Goal: Transaction & Acquisition: Subscribe to service/newsletter

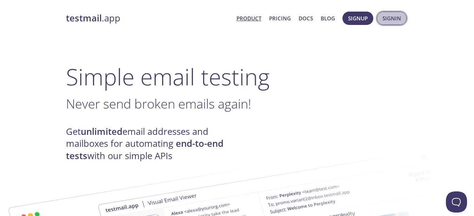
click at [391, 18] on span "Signin" at bounding box center [392, 18] width 19 height 9
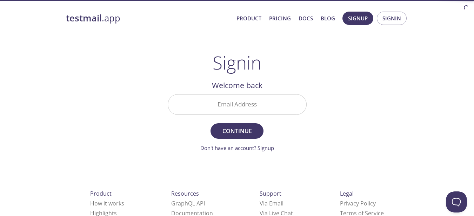
click at [245, 101] on input "Email Address" at bounding box center [237, 104] width 138 height 20
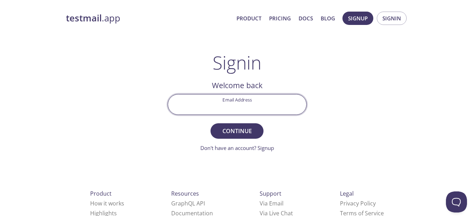
type input "[EMAIL_ADDRESS][DOMAIN_NAME]"
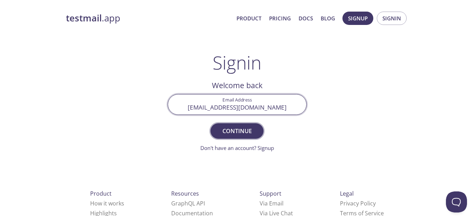
click at [244, 128] on span "Continue" at bounding box center [236, 131] width 37 height 10
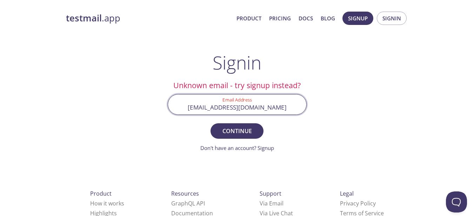
click at [272, 104] on input "[EMAIL_ADDRESS][DOMAIN_NAME]" at bounding box center [237, 104] width 138 height 20
click at [324, 103] on div "testmail .app Product Pricing Docs Blog Signup Signin Signin Unknown email - tr…" at bounding box center [238, 153] width 360 height 293
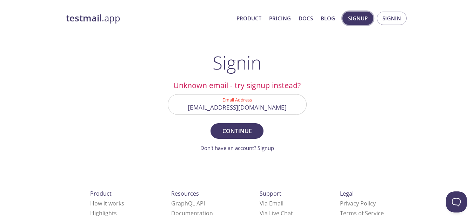
click at [361, 13] on button "Signup" at bounding box center [358, 18] width 31 height 13
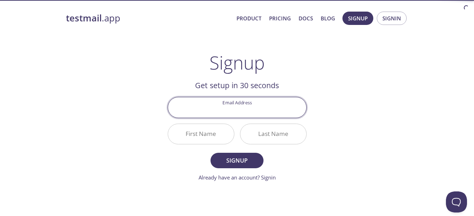
click at [260, 113] on input "Email Address" at bounding box center [237, 107] width 138 height 20
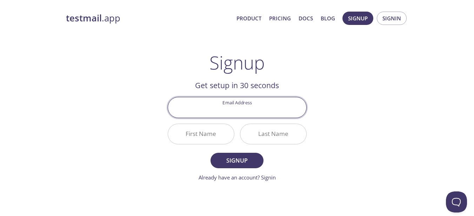
type input "[EMAIL_ADDRESS][DOMAIN_NAME]"
click at [225, 132] on input "First Name" at bounding box center [201, 134] width 66 height 20
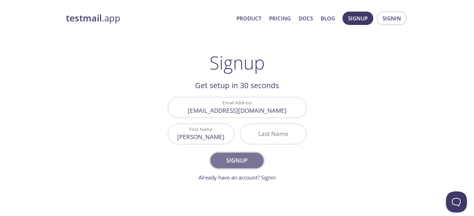
click at [217, 154] on button "Signup" at bounding box center [237, 160] width 53 height 15
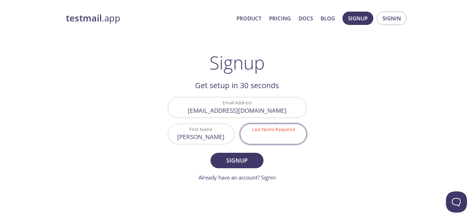
click at [269, 141] on input "Last Name Required" at bounding box center [274, 134] width 66 height 20
click at [227, 135] on input "[PERSON_NAME]" at bounding box center [201, 134] width 66 height 20
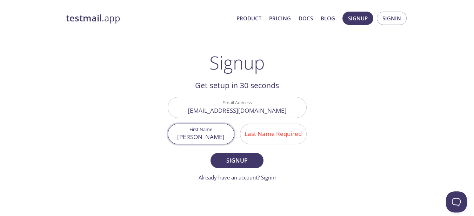
type input "[PERSON_NAME]"
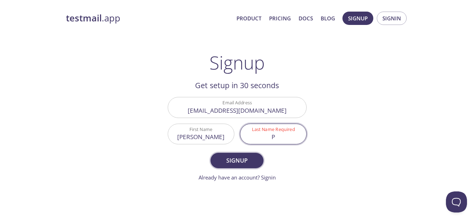
type input "P"
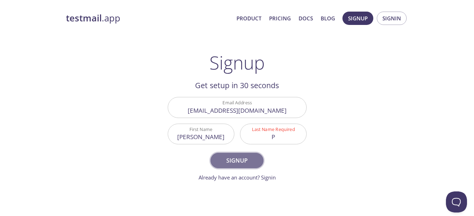
click at [233, 164] on span "Signup" at bounding box center [236, 161] width 37 height 10
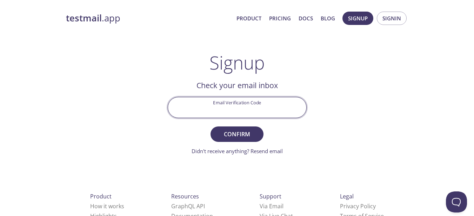
click at [241, 114] on input "Email Verification Code" at bounding box center [237, 107] width 138 height 20
type input "1LSK3U3"
click at [211, 126] on button "Confirm" at bounding box center [237, 133] width 53 height 15
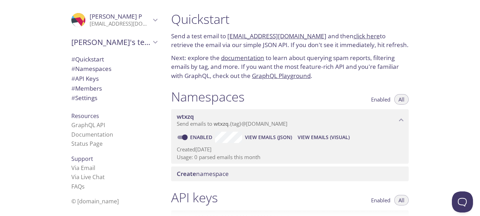
click at [151, 41] on icon "Nandan's team" at bounding box center [155, 42] width 9 height 9
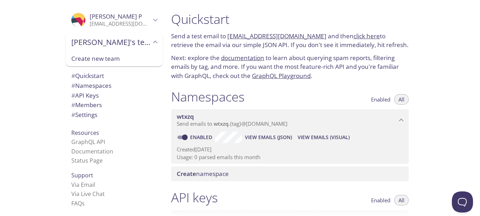
click at [151, 18] on icon "Nandan P" at bounding box center [155, 19] width 9 height 9
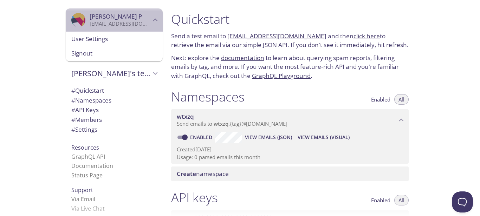
click at [151, 18] on icon "Nandan P" at bounding box center [155, 19] width 9 height 9
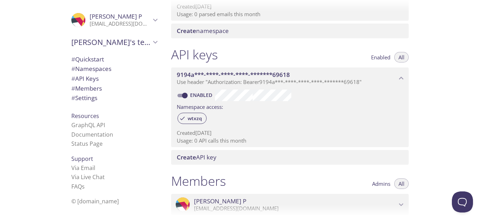
scroll to position [126, 0]
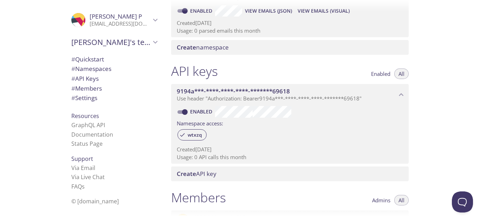
click at [392, 94] on span "9194a***-****-****-****-*******69618" at bounding box center [287, 91] width 220 height 8
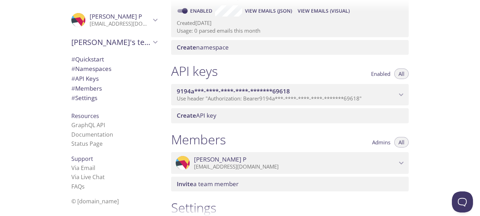
click at [392, 94] on span "9194a***-****-****-****-*******69618" at bounding box center [287, 91] width 220 height 8
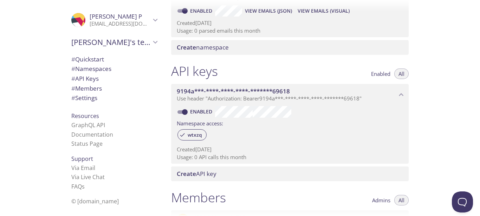
click at [392, 94] on span "9194a***-****-****-****-*******69618" at bounding box center [287, 91] width 220 height 8
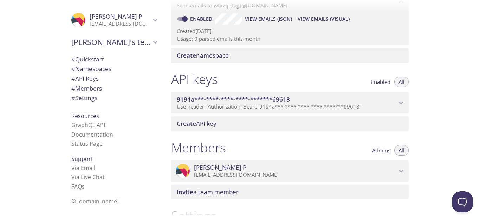
scroll to position [99, 0]
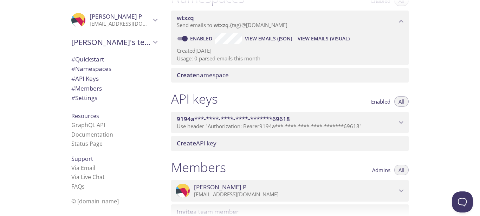
click at [342, 137] on div "Create API key" at bounding box center [289, 143] width 237 height 15
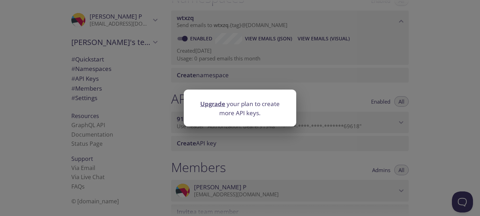
click at [355, 125] on div "Upgrade your plan to create more API keys." at bounding box center [240, 108] width 480 height 216
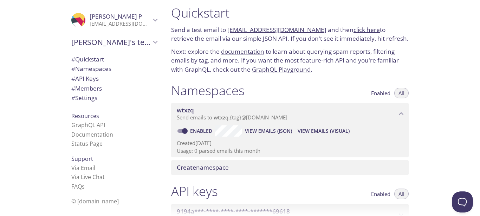
scroll to position [0, 0]
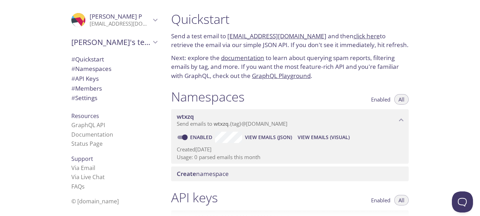
click at [241, 58] on link "documentation" at bounding box center [242, 58] width 43 height 8
